Goal: Book appointment/travel/reservation

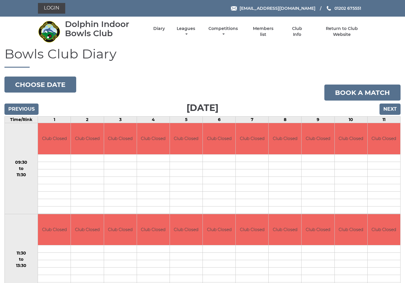
click at [54, 84] on button "Choose date" at bounding box center [40, 85] width 72 height 16
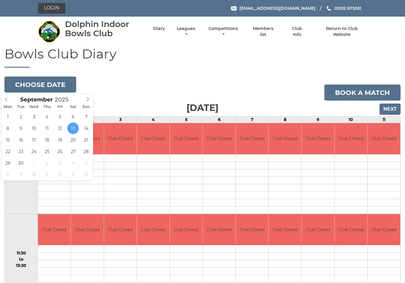
type input "2025-09-19"
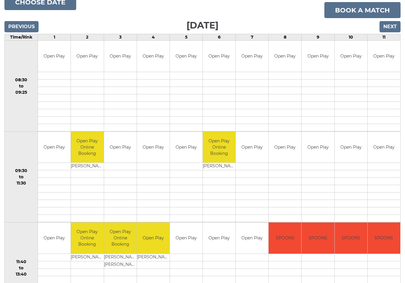
scroll to position [83, 0]
click at [365, 10] on link "Book a match" at bounding box center [363, 10] width 76 height 16
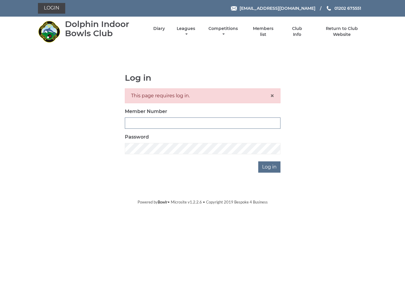
type input "3702"
click at [270, 167] on input "Log in" at bounding box center [270, 166] width 22 height 11
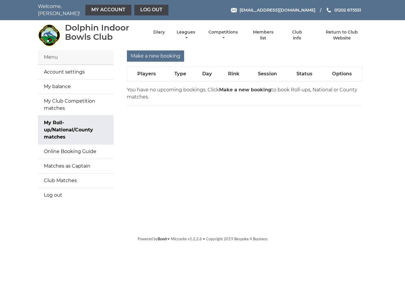
click at [157, 53] on input "Make a new booking" at bounding box center [155, 55] width 57 height 11
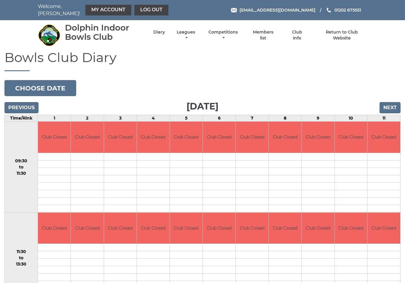
click at [53, 84] on button "Choose date" at bounding box center [40, 88] width 72 height 16
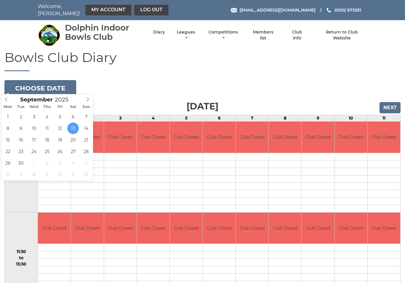
type input "[DATE]"
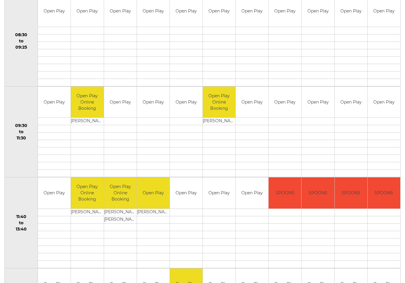
scroll to position [118, 0]
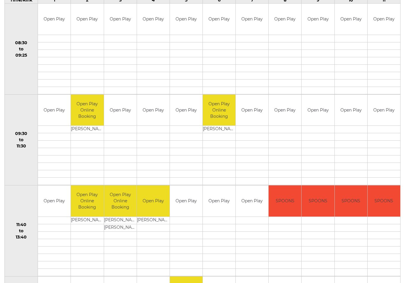
click at [0, 0] on div "Book slot" at bounding box center [0, 0] width 0 height 0
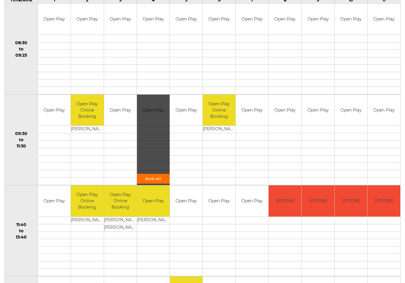
click at [160, 174] on link "Book slot" at bounding box center [153, 179] width 33 height 10
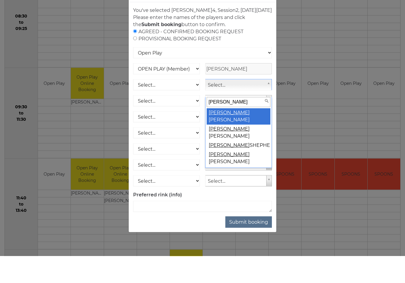
type input "dav"
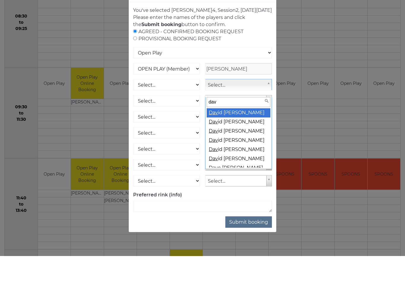
select select "145"
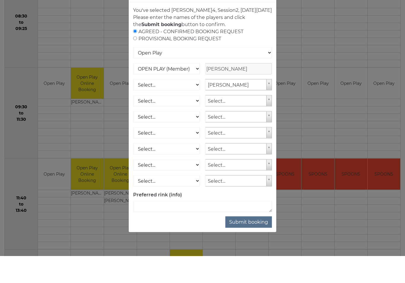
scroll to position [145, 0]
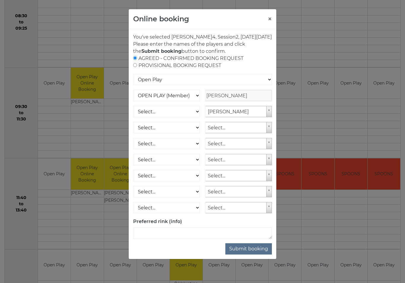
click at [253, 255] on button "Submit booking" at bounding box center [249, 248] width 47 height 11
click at [269, 20] on button "×" at bounding box center [270, 18] width 4 height 7
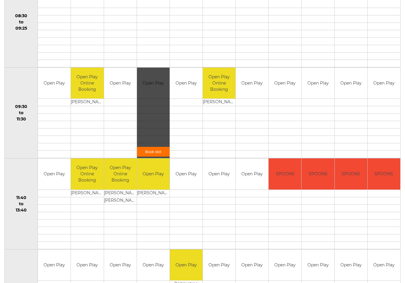
click at [158, 147] on link "Book slot" at bounding box center [153, 152] width 33 height 10
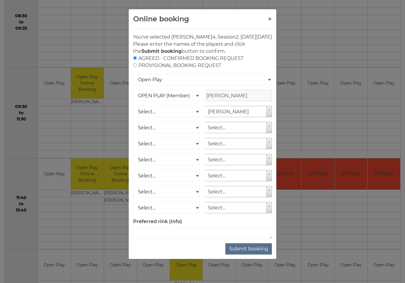
click at [252, 255] on button "Submit booking" at bounding box center [249, 248] width 47 height 11
click at [221, 101] on input "[PERSON_NAME]" at bounding box center [238, 95] width 67 height 11
click at [220, 101] on input "[PERSON_NAME]" at bounding box center [238, 95] width 67 height 11
click at [221, 101] on input "[PERSON_NAME]" at bounding box center [238, 95] width 67 height 11
click at [230, 101] on input "[PERSON_NAME]" at bounding box center [238, 95] width 67 height 11
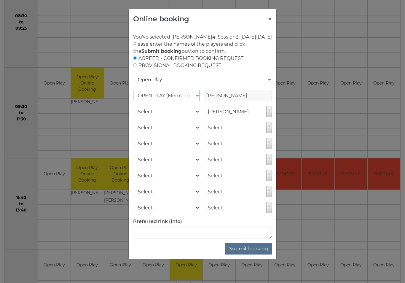
click at [199, 101] on select "OPEN PLAY (Member) SPOONS (Member) 16 - 30 Club (Member) National County (Membe…" at bounding box center [166, 95] width 67 height 11
click at [221, 101] on input "[PERSON_NAME]" at bounding box center [238, 95] width 67 height 11
click at [261, 101] on input "[PERSON_NAME]" at bounding box center [238, 95] width 67 height 11
click at [252, 255] on button "Submit booking" at bounding box center [249, 248] width 47 height 11
click at [196, 101] on select "OPEN PLAY (Member) SPOONS (Member) 16 - 30 Club (Member) National County (Membe…" at bounding box center [166, 95] width 67 height 11
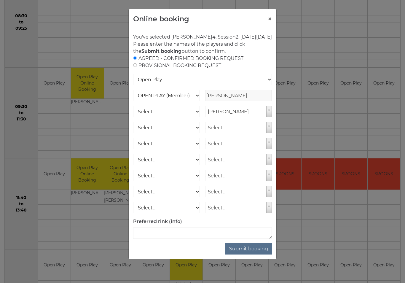
click at [225, 101] on input "[PERSON_NAME]" at bounding box center [238, 95] width 67 height 11
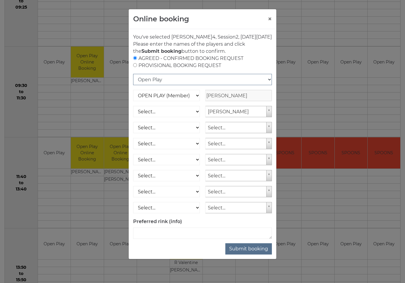
click at [269, 85] on select "Open Play National Competition - Singles National Competition - Pairs National …" at bounding box center [202, 79] width 139 height 11
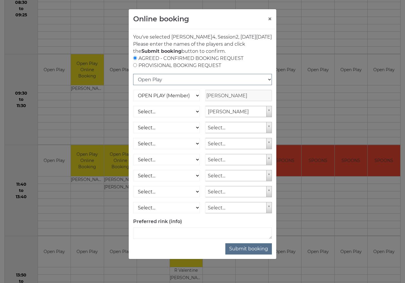
scroll to position [158, 0]
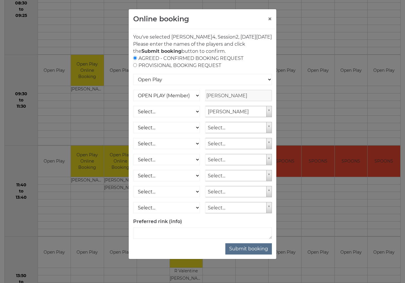
click at [221, 101] on input "[PERSON_NAME]" at bounding box center [238, 95] width 67 height 11
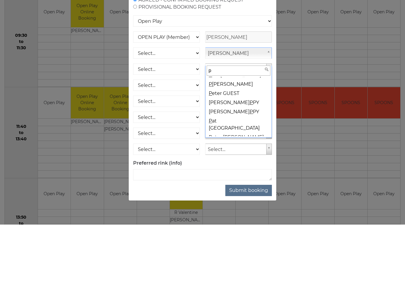
scroll to position [0, 0]
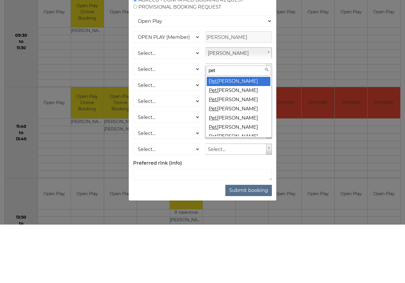
type input "pete"
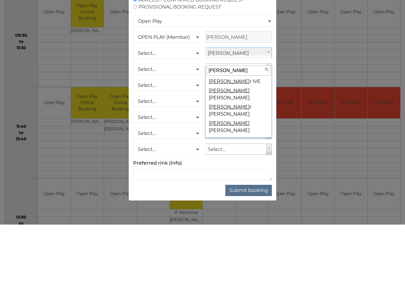
scroll to position [254, 0]
select select
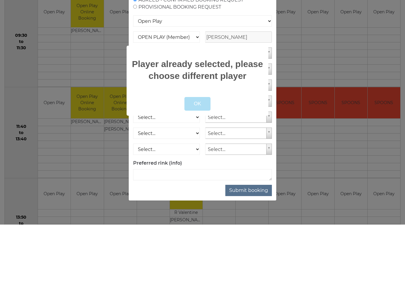
scroll to position [216, 0]
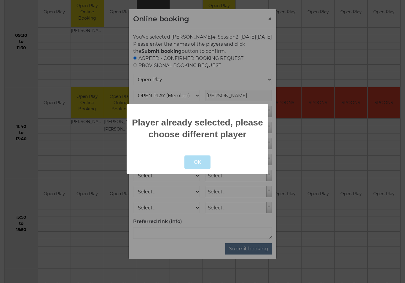
click at [318, 187] on div at bounding box center [202, 141] width 405 height 283
click at [194, 159] on button "OK" at bounding box center [198, 163] width 26 height 14
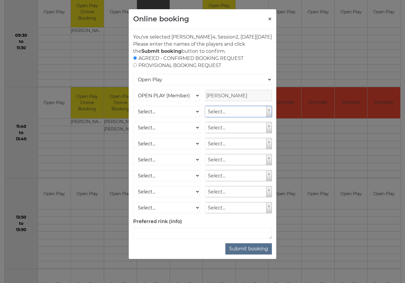
click at [251, 255] on button "Submit booking" at bounding box center [249, 248] width 47 height 11
click at [145, 101] on select "OPEN PLAY (Member) SPOONS (Member) 16 - 30 Club (Member) National County (Membe…" at bounding box center [166, 95] width 67 height 11
click at [252, 255] on button "Submit booking" at bounding box center [249, 248] width 47 height 11
click at [271, 16] on button "×" at bounding box center [270, 18] width 4 height 7
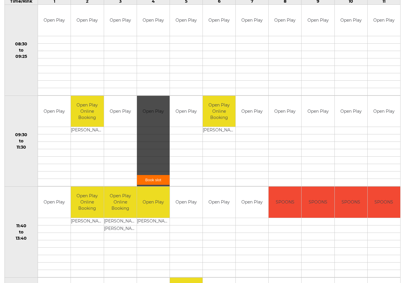
scroll to position [110, 0]
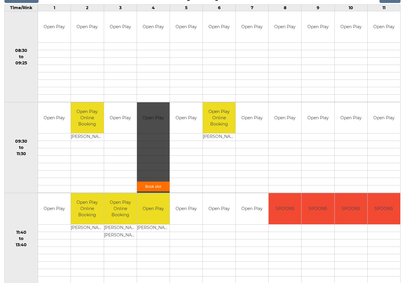
click at [157, 183] on link "Book slot" at bounding box center [153, 187] width 33 height 10
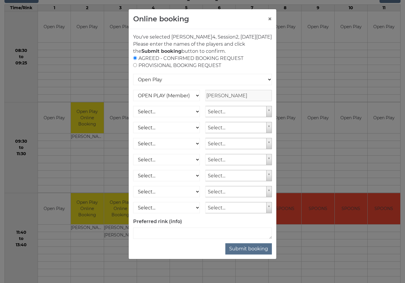
click at [142, 54] on strong "Submit booking" at bounding box center [162, 51] width 40 height 6
click at [132, 66] on div "You've selected Rink 4 , Session 2 , on Friday 19th of September 2025 Please en…" at bounding box center [203, 144] width 148 height 230
click at [135, 67] on input "radio" at bounding box center [135, 65] width 4 height 4
radio input "true"
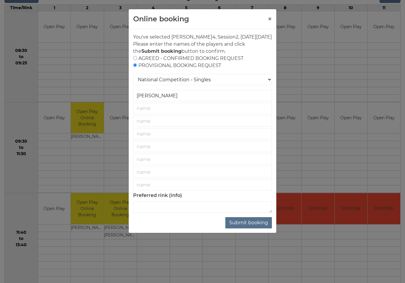
click at [137, 60] on input "radio" at bounding box center [135, 58] width 4 height 4
radio input "true"
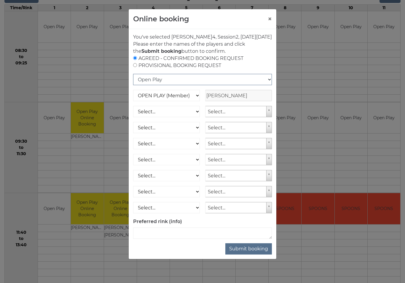
click at [268, 85] on select "Open Play National Competition - Singles National Competition - Pairs National …" at bounding box center [202, 79] width 139 height 11
click at [150, 239] on textarea at bounding box center [202, 233] width 139 height 11
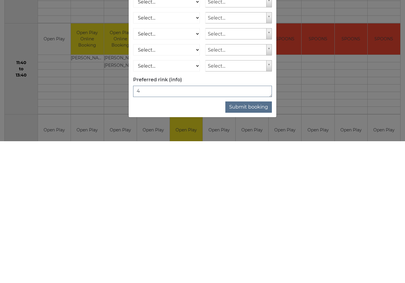
type textarea "4"
click at [255, 243] on button "Submit booking" at bounding box center [249, 248] width 47 height 11
click at [270, 18] on button "×" at bounding box center [270, 18] width 4 height 7
